Goal: Information Seeking & Learning: Check status

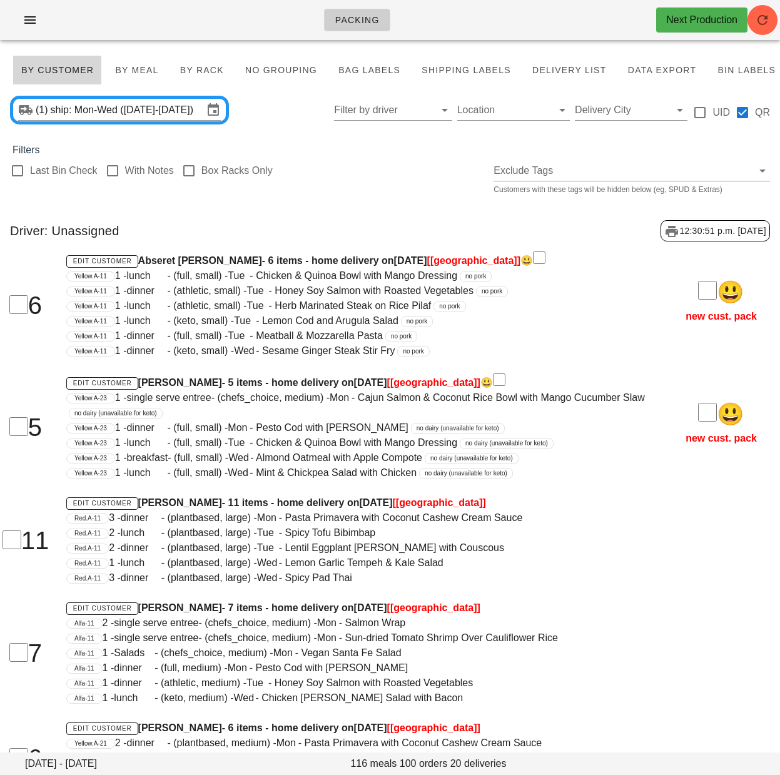
drag, startPoint x: 257, startPoint y: 104, endPoint x: 268, endPoint y: 102, distance: 11.4
click at [257, 104] on div "(1) ship: Mon-Wed ([DATE]-[DATE]) Filter by driver Location Delivery City UID QR" at bounding box center [390, 110] width 780 height 40
click at [136, 93] on div "(1) ship: Mon-Wed ([DATE]-[DATE]) Filter by driver Location Delivery City UID QR" at bounding box center [390, 110] width 780 height 40
click at [151, 106] on input "ship: Mon-Wed (Sep 22-Sep 24)" at bounding box center [127, 110] width 153 height 20
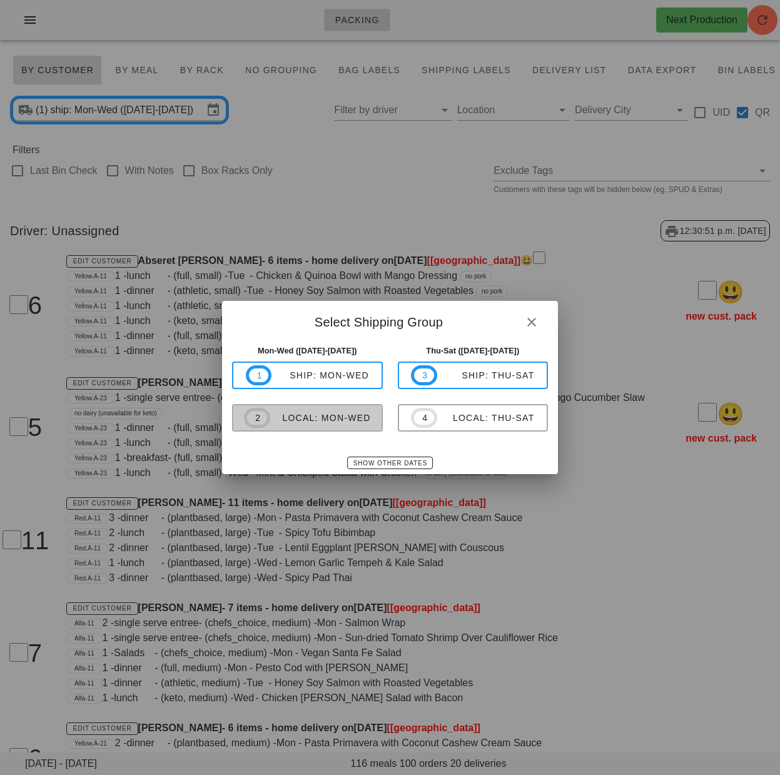
click at [347, 415] on div "local: Mon-Wed" at bounding box center [320, 418] width 101 height 10
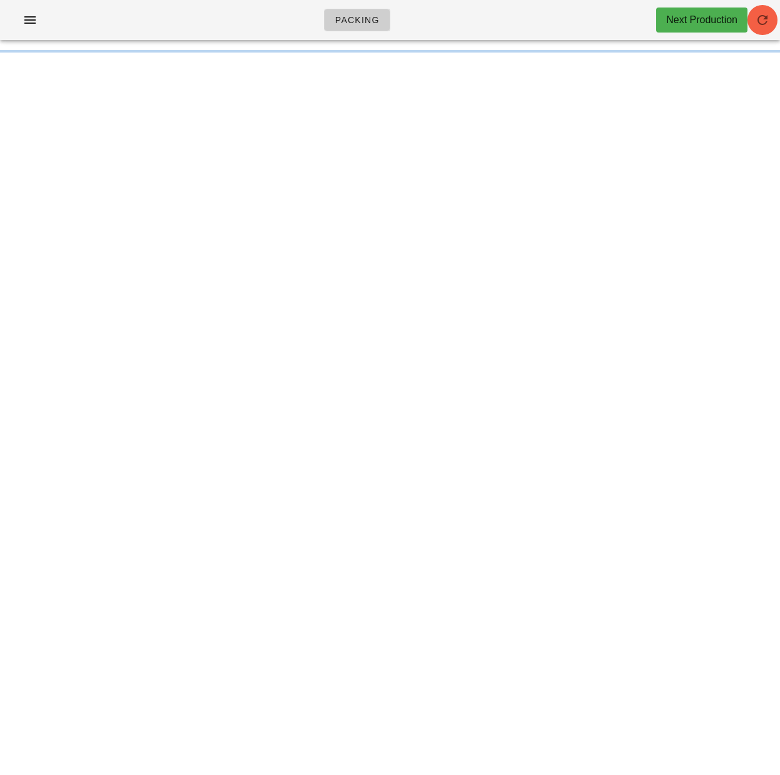
click at [757, 20] on icon "button" at bounding box center [762, 20] width 15 height 15
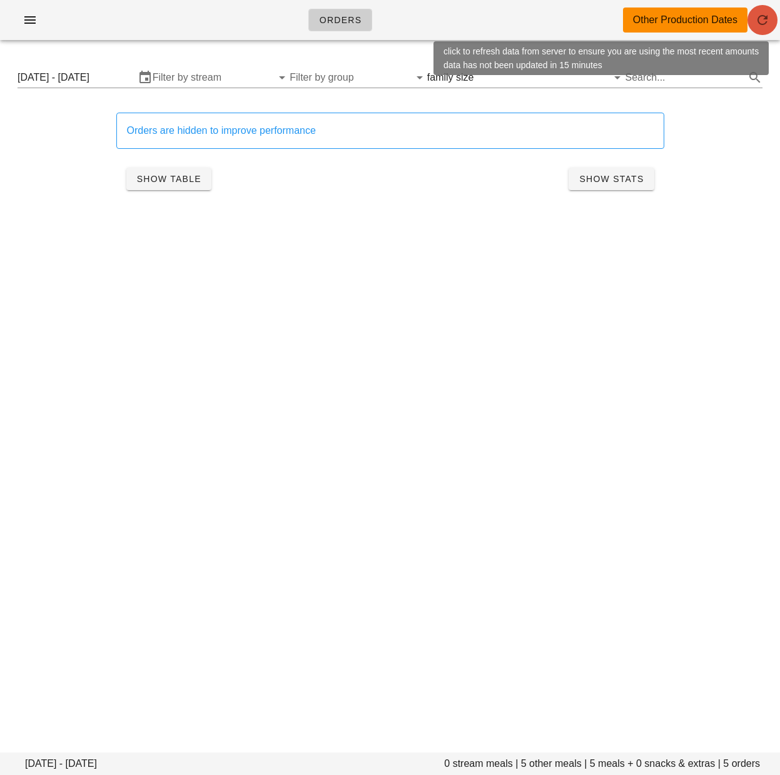
click at [770, 24] on span "button" at bounding box center [762, 20] width 30 height 15
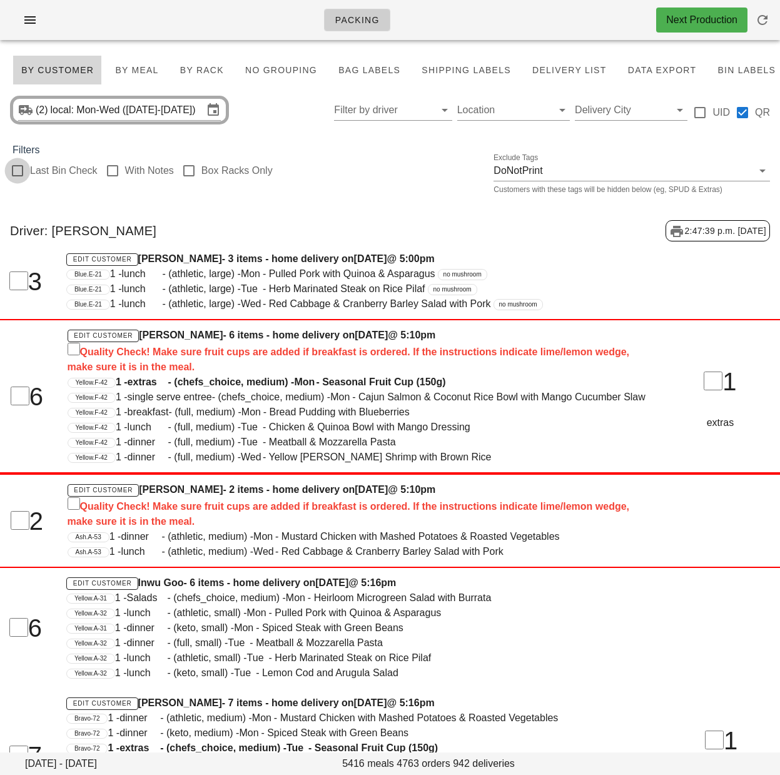
click at [19, 172] on div at bounding box center [17, 170] width 21 height 21
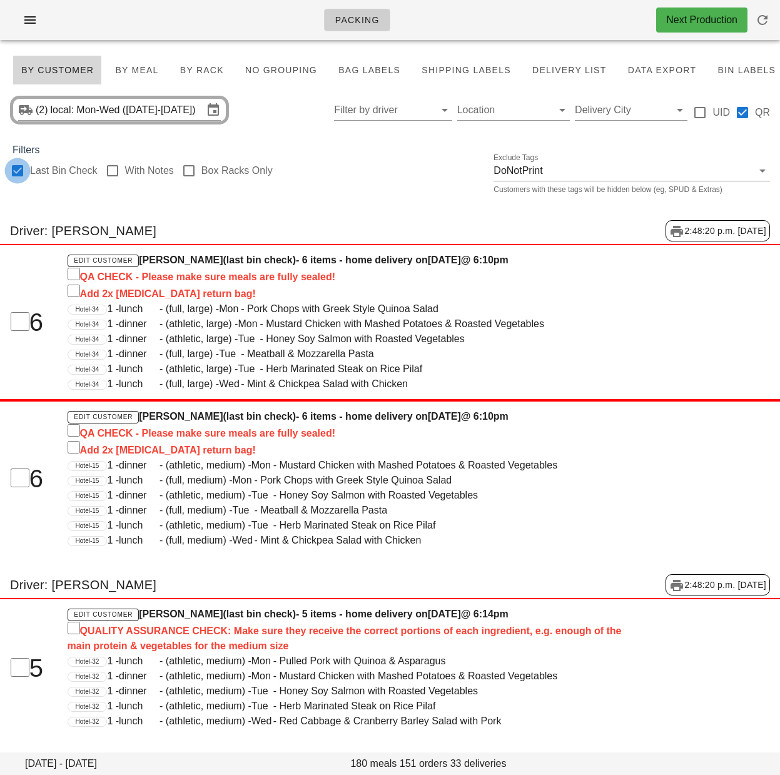
checkbox input "true"
click at [186, 71] on span "By Rack" at bounding box center [201, 70] width 44 height 10
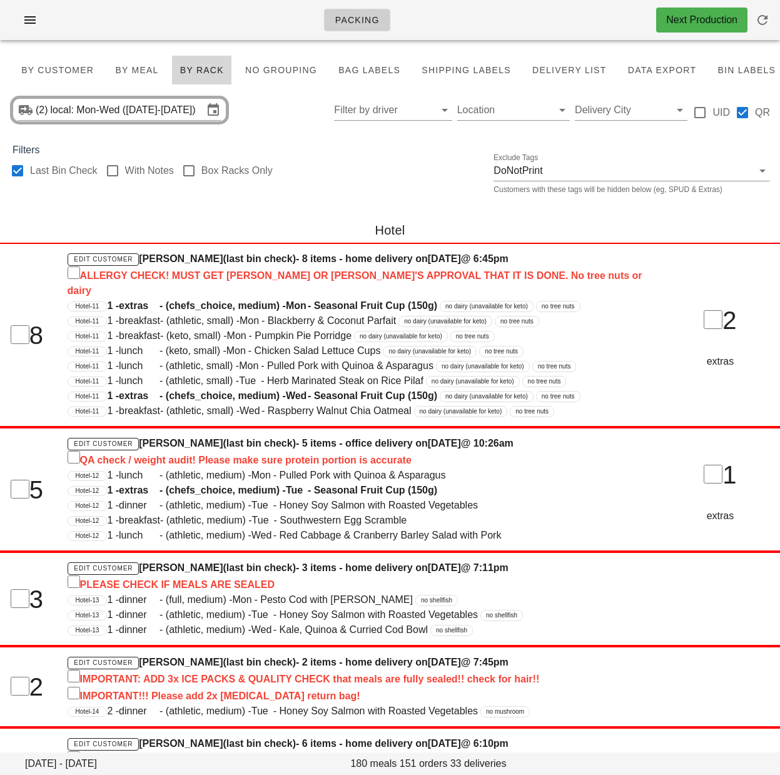
click at [333, 188] on div "Last Bin Check With Notes Box Racks Only Exclude Tags DoNotPrint Customers with…" at bounding box center [390, 178] width 780 height 40
click at [71, 189] on div at bounding box center [54, 187] width 88 height 9
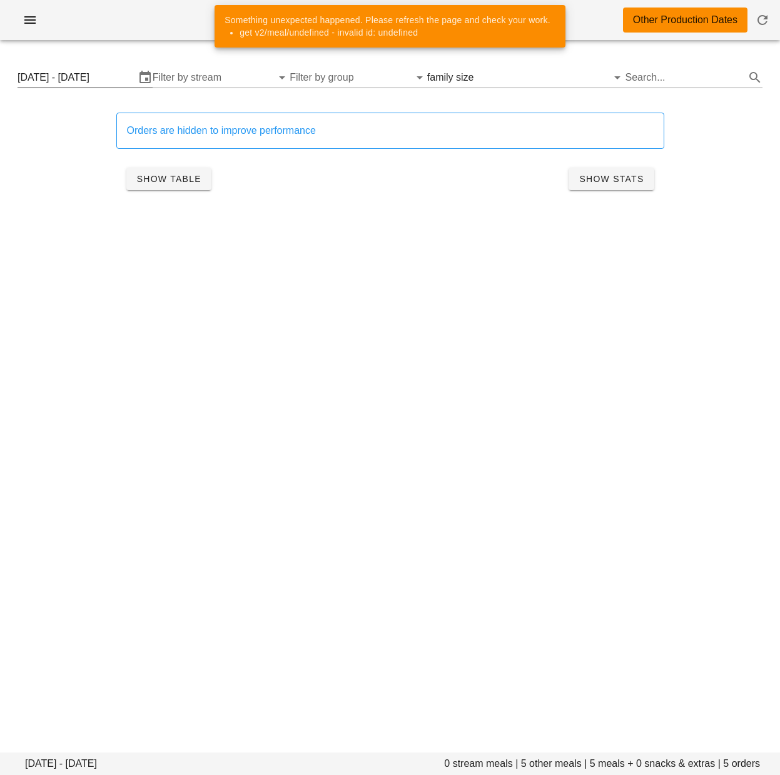
click at [114, 79] on input "Monday September 15 - Wednesday September 17" at bounding box center [77, 78] width 118 height 20
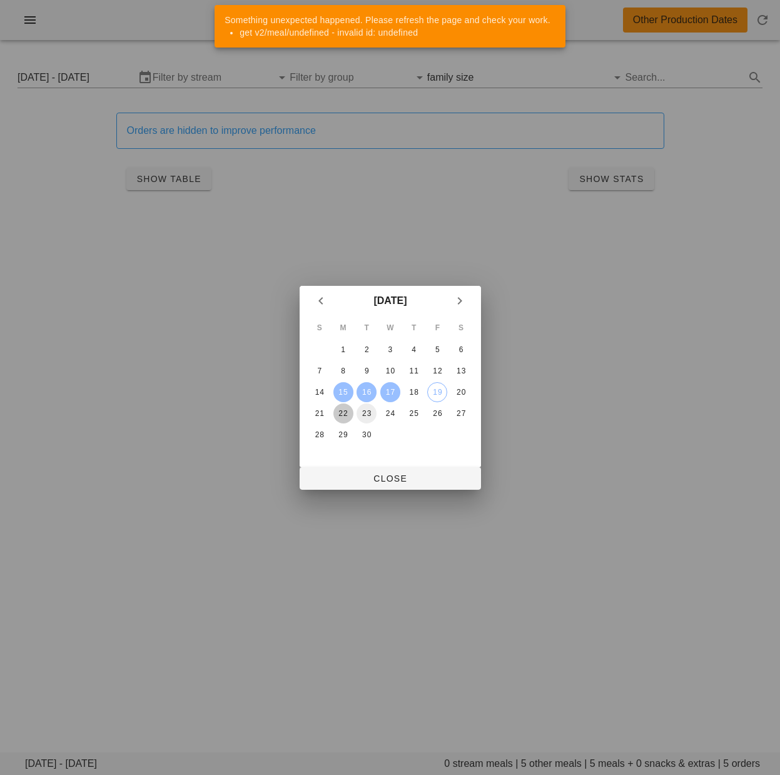
drag, startPoint x: 342, startPoint y: 411, endPoint x: 359, endPoint y: 411, distance: 16.9
click at [342, 411] on div "22" at bounding box center [343, 413] width 20 height 9
click at [393, 413] on div "24" at bounding box center [390, 413] width 20 height 9
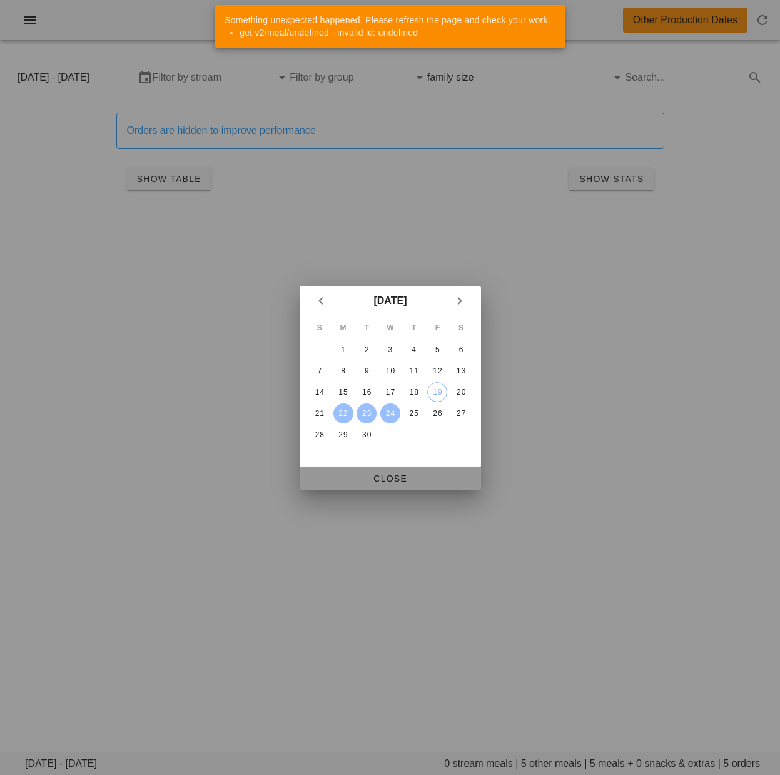
drag, startPoint x: 413, startPoint y: 476, endPoint x: 437, endPoint y: 393, distance: 86.7
click at [413, 475] on span "Close" at bounding box center [389, 478] width 161 height 10
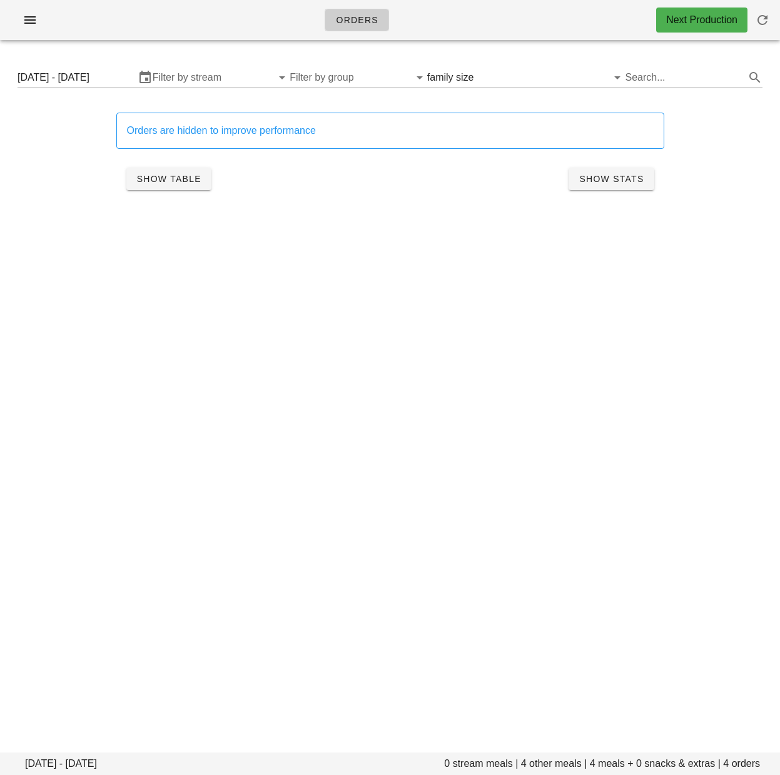
drag, startPoint x: 110, startPoint y: 82, endPoint x: 116, endPoint y: 106, distance: 25.2
click at [110, 81] on input "[DATE] - [DATE]" at bounding box center [77, 78] width 118 height 20
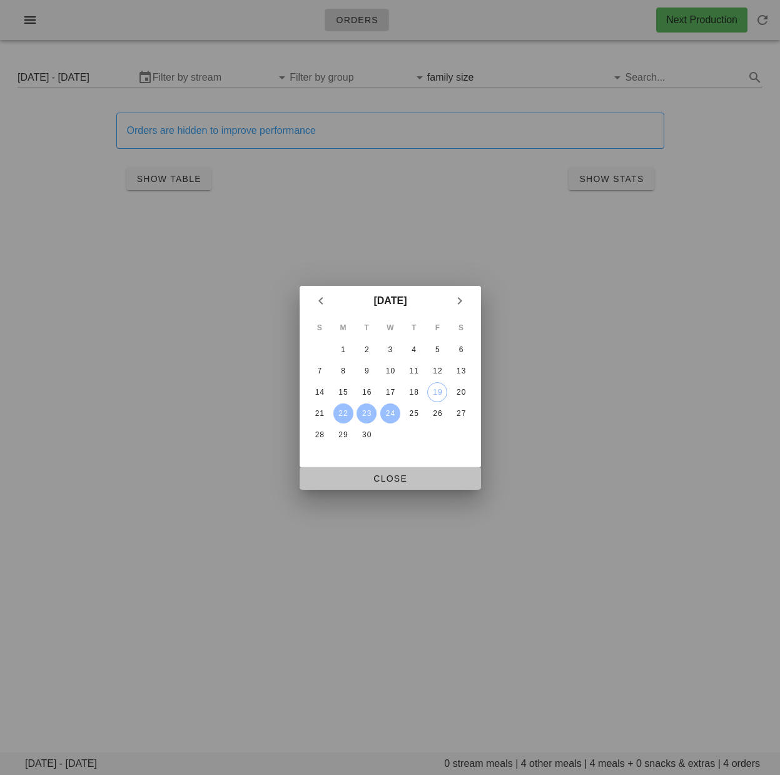
drag, startPoint x: 423, startPoint y: 481, endPoint x: 461, endPoint y: 405, distance: 85.3
click at [423, 481] on span "Close" at bounding box center [389, 478] width 161 height 10
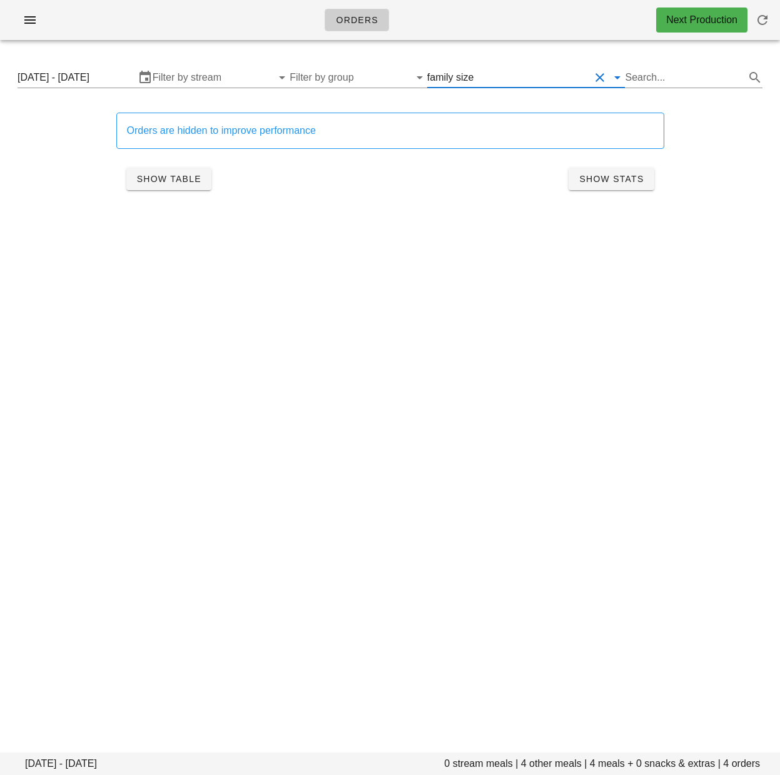
click at [490, 76] on input "text" at bounding box center [533, 78] width 114 height 20
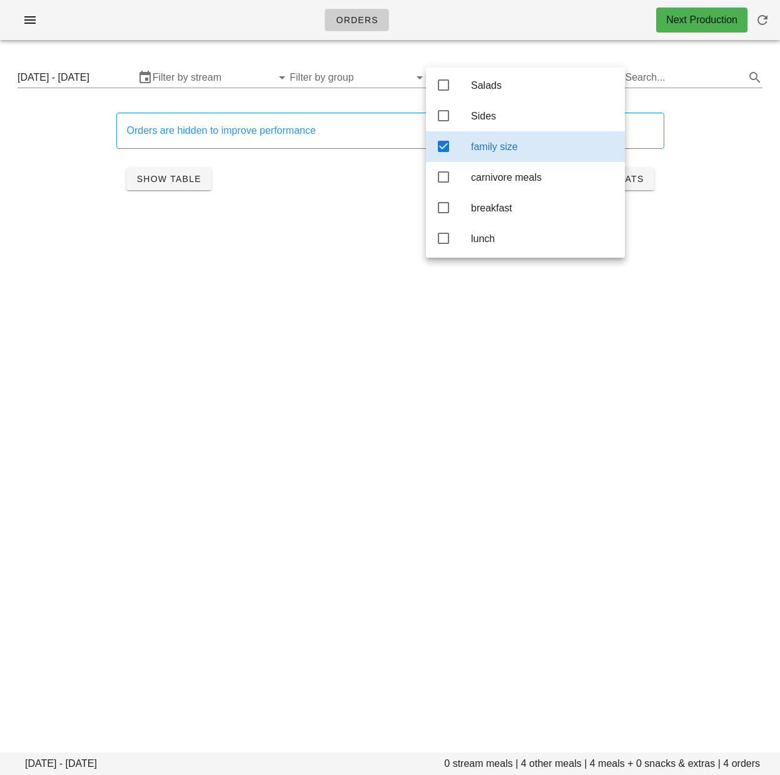
scroll to position [126, 0]
drag, startPoint x: 344, startPoint y: 193, endPoint x: 291, endPoint y: 196, distance: 52.6
click at [343, 193] on div "Show Table Show Stats" at bounding box center [390, 179] width 548 height 40
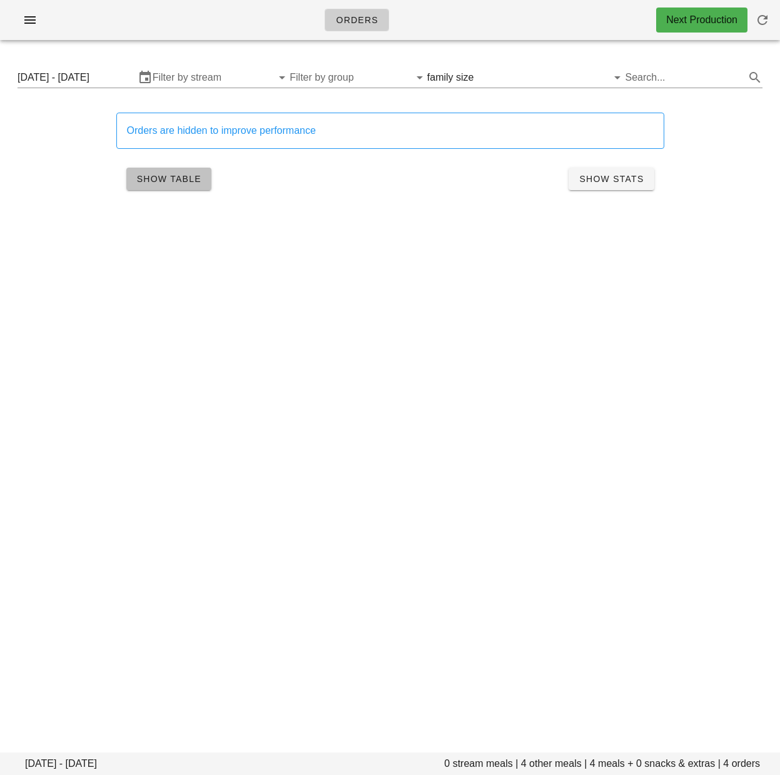
click at [193, 174] on span "Show Table" at bounding box center [168, 179] width 65 height 10
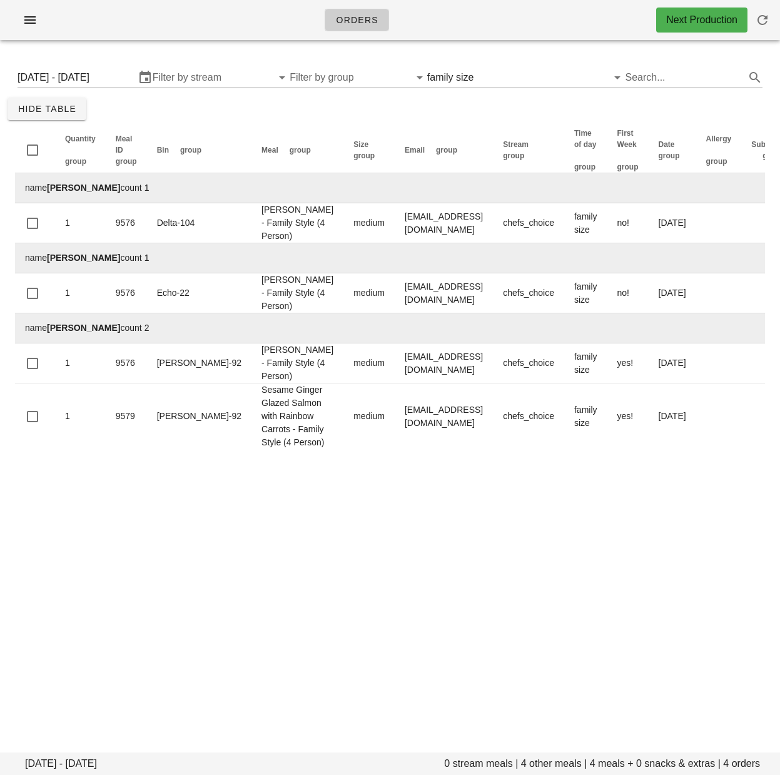
click at [626, 484] on div "Monday September 22 - Wednesday September 24 0 stream meals | 4 other meals | 4…" at bounding box center [390, 267] width 780 height 434
drag, startPoint x: 470, startPoint y: 75, endPoint x: 461, endPoint y: 132, distance: 57.7
click at [470, 75] on div "family size" at bounding box center [450, 77] width 47 height 11
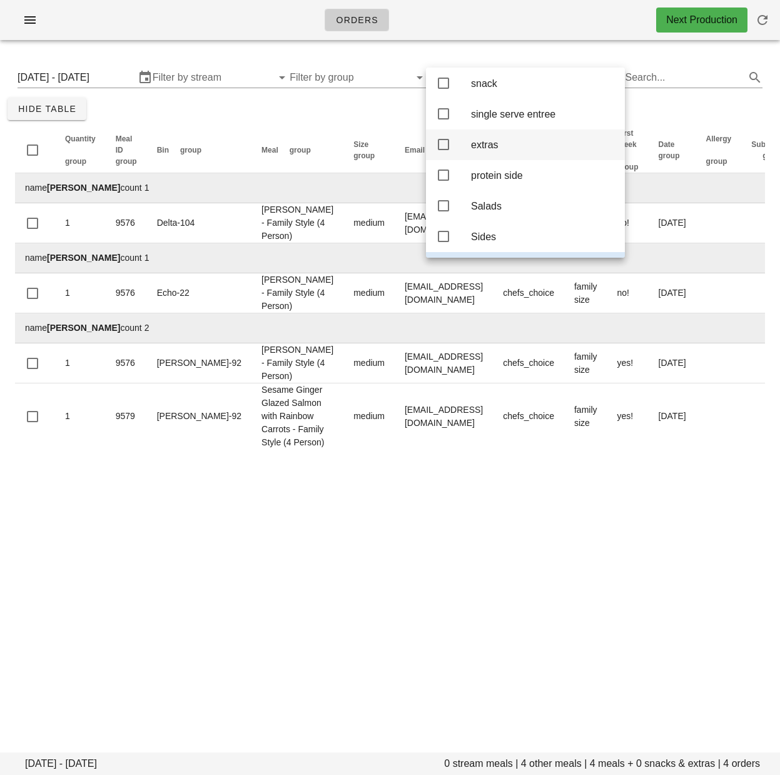
scroll to position [0, 0]
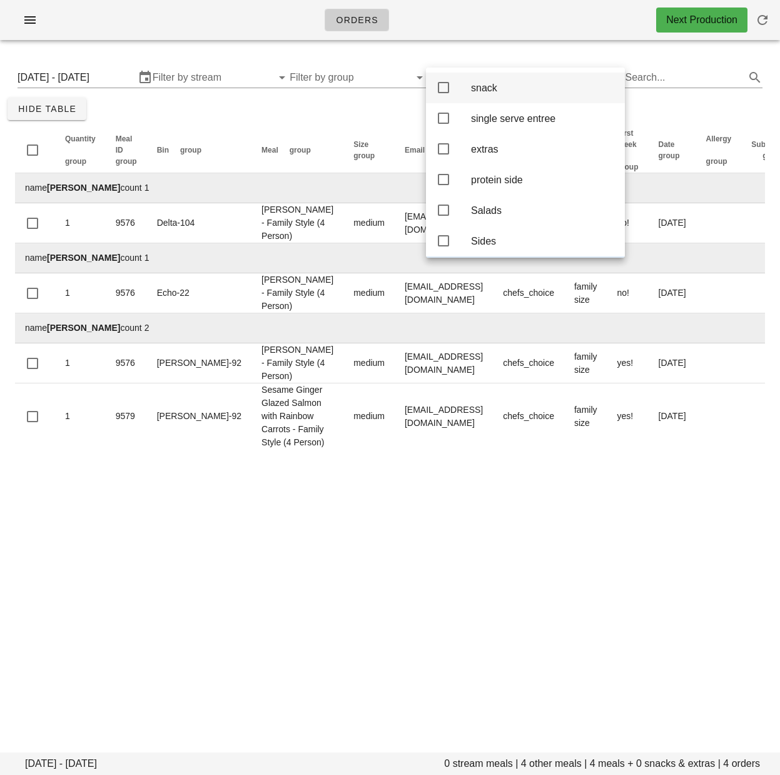
click at [445, 91] on icon at bounding box center [443, 87] width 15 height 15
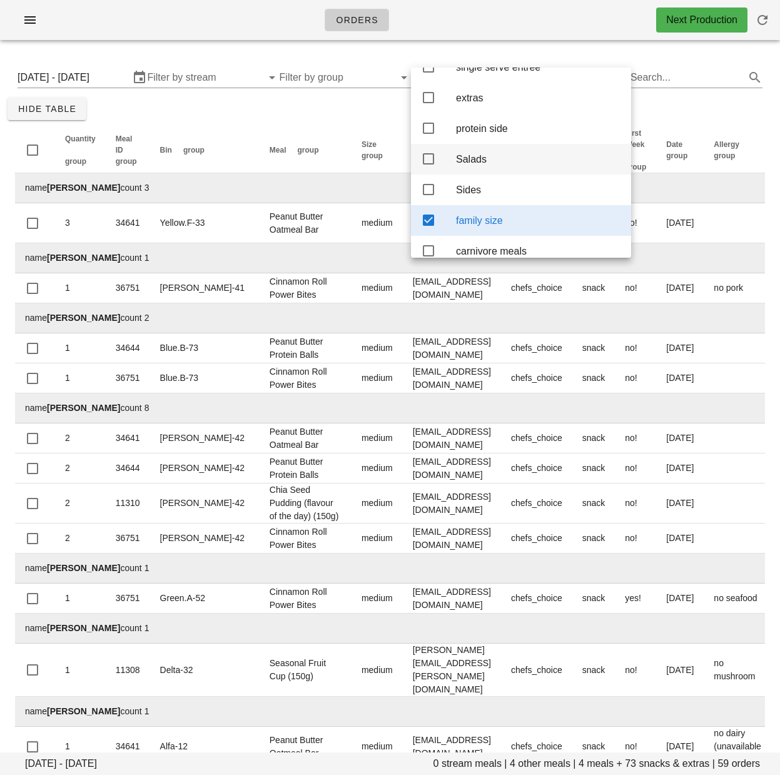
scroll to position [58, 0]
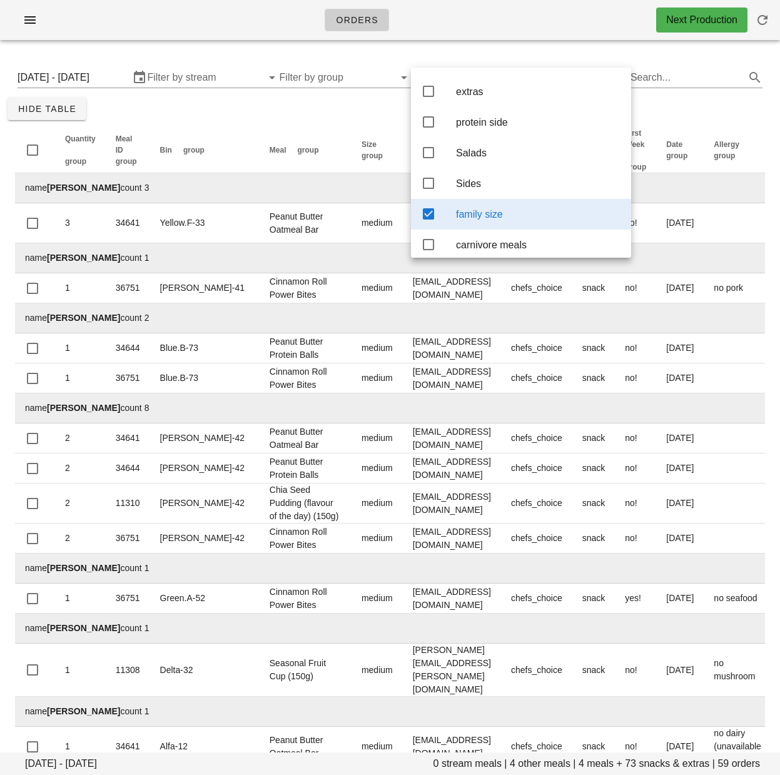
click at [421, 219] on icon at bounding box center [428, 213] width 15 height 15
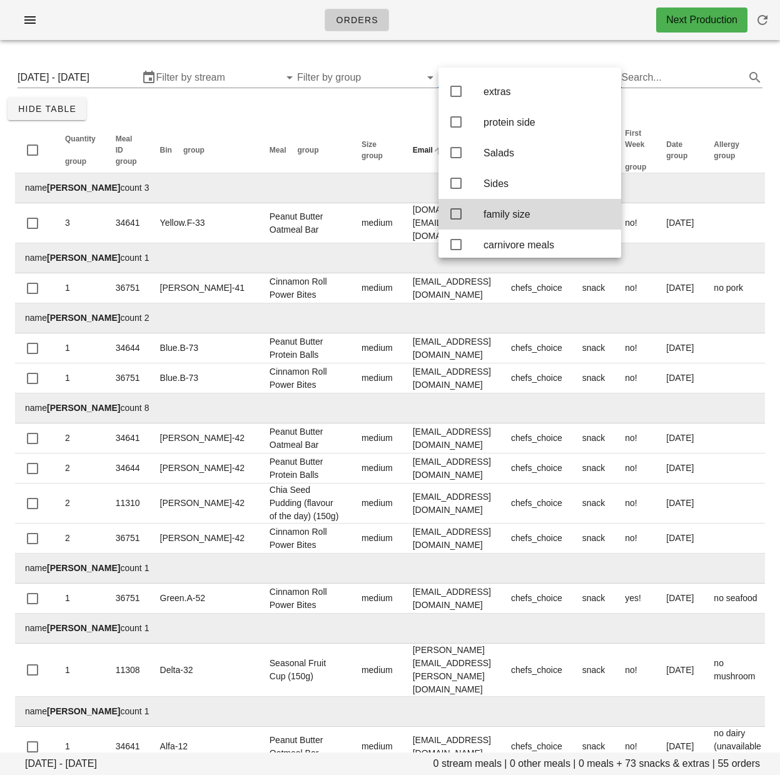
click at [403, 133] on th "Email group" at bounding box center [452, 151] width 98 height 46
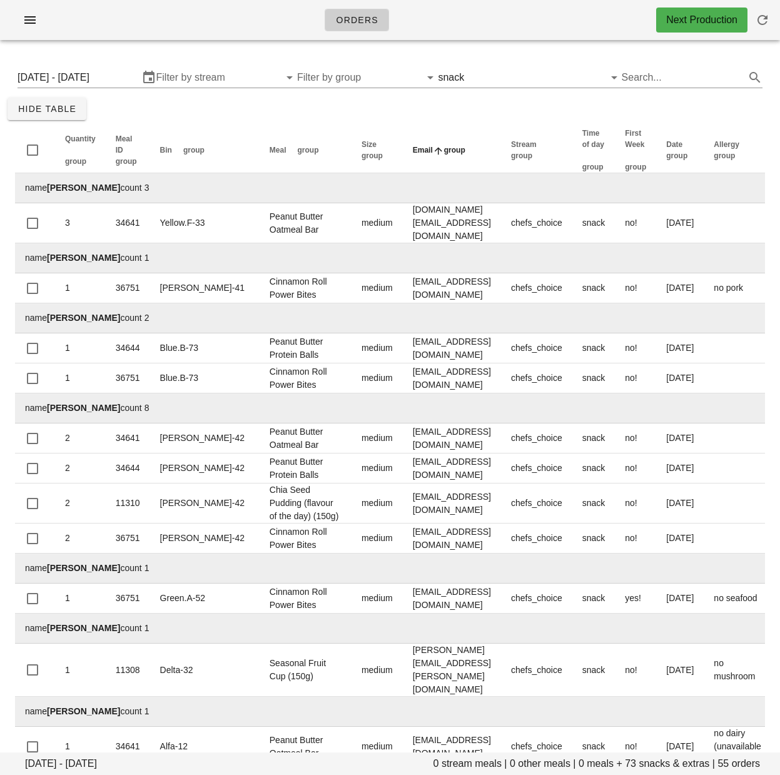
scroll to position [0, 1]
